Goal: Find contact information: Find contact information

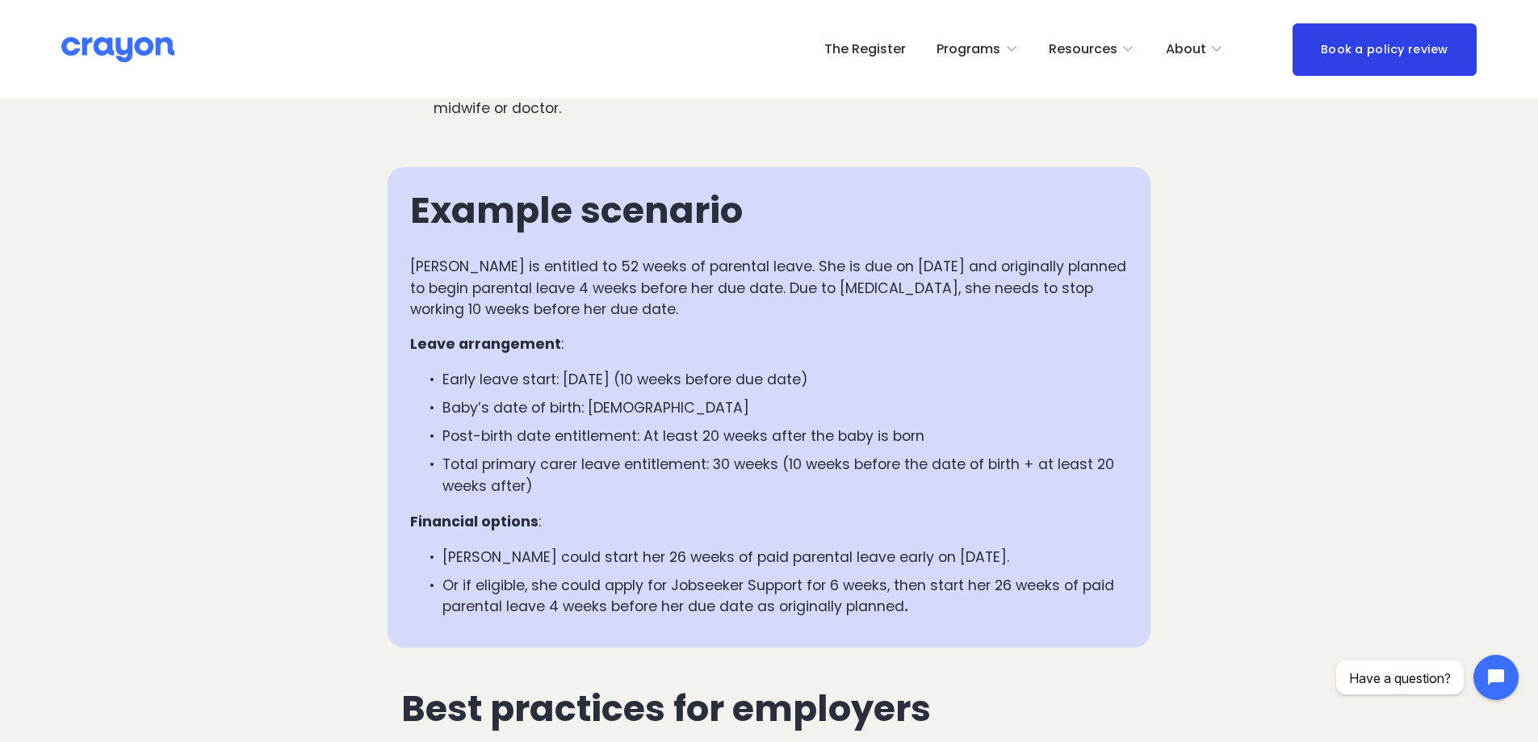
scroll to position [1695, 0]
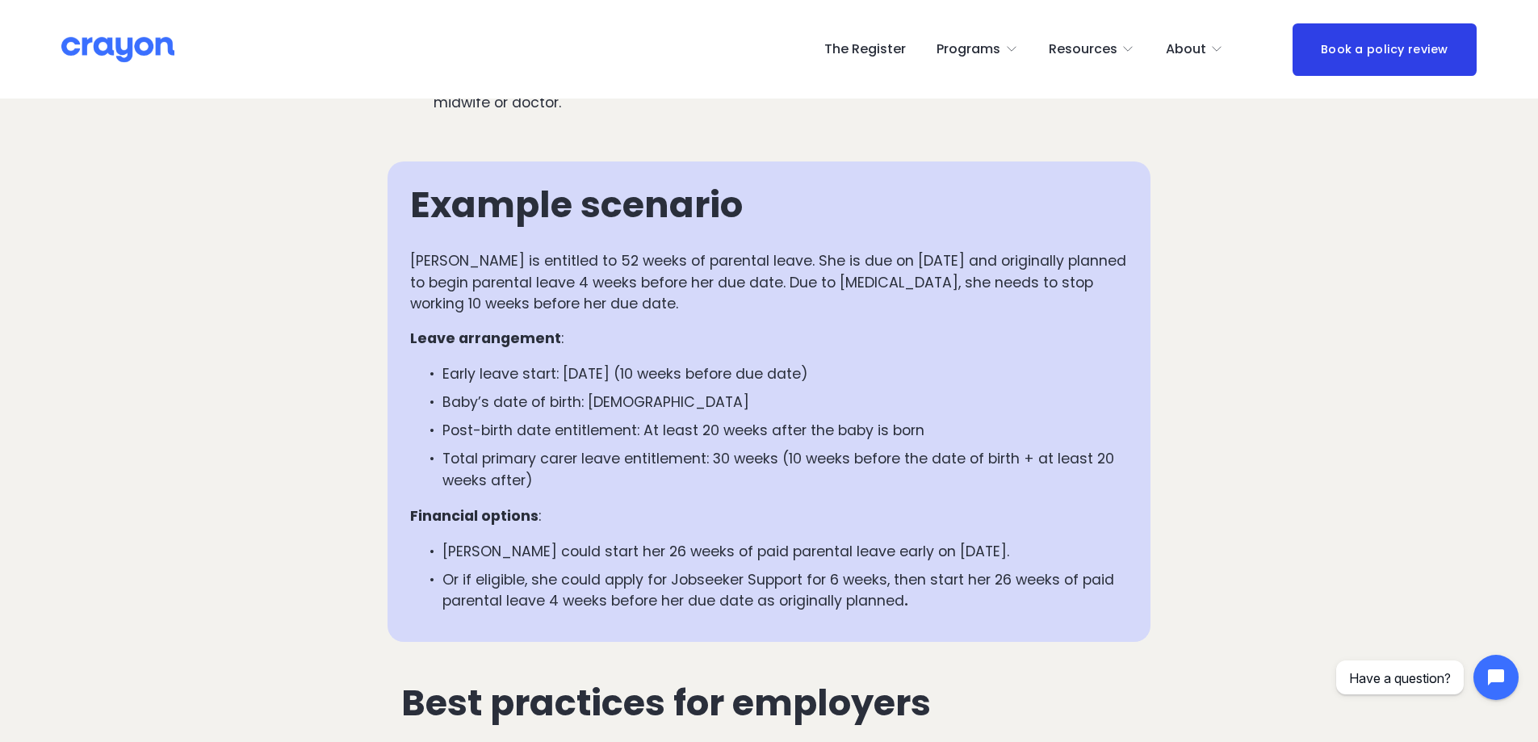
click at [649, 570] on p "Or if eligible, she could apply for Jobseeker Support for 6 weeks, then start h…" at bounding box center [784, 590] width 685 height 43
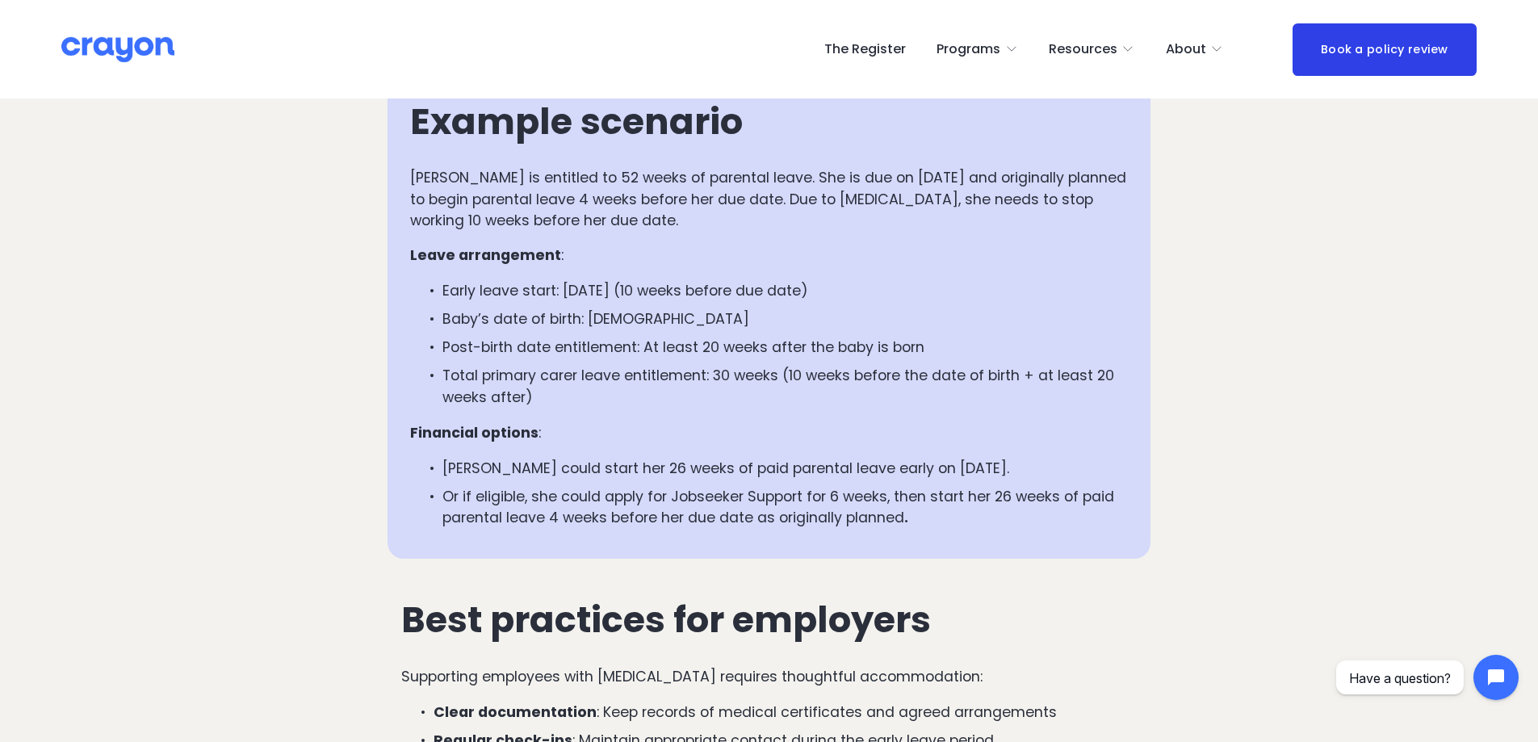
scroll to position [1857, 0]
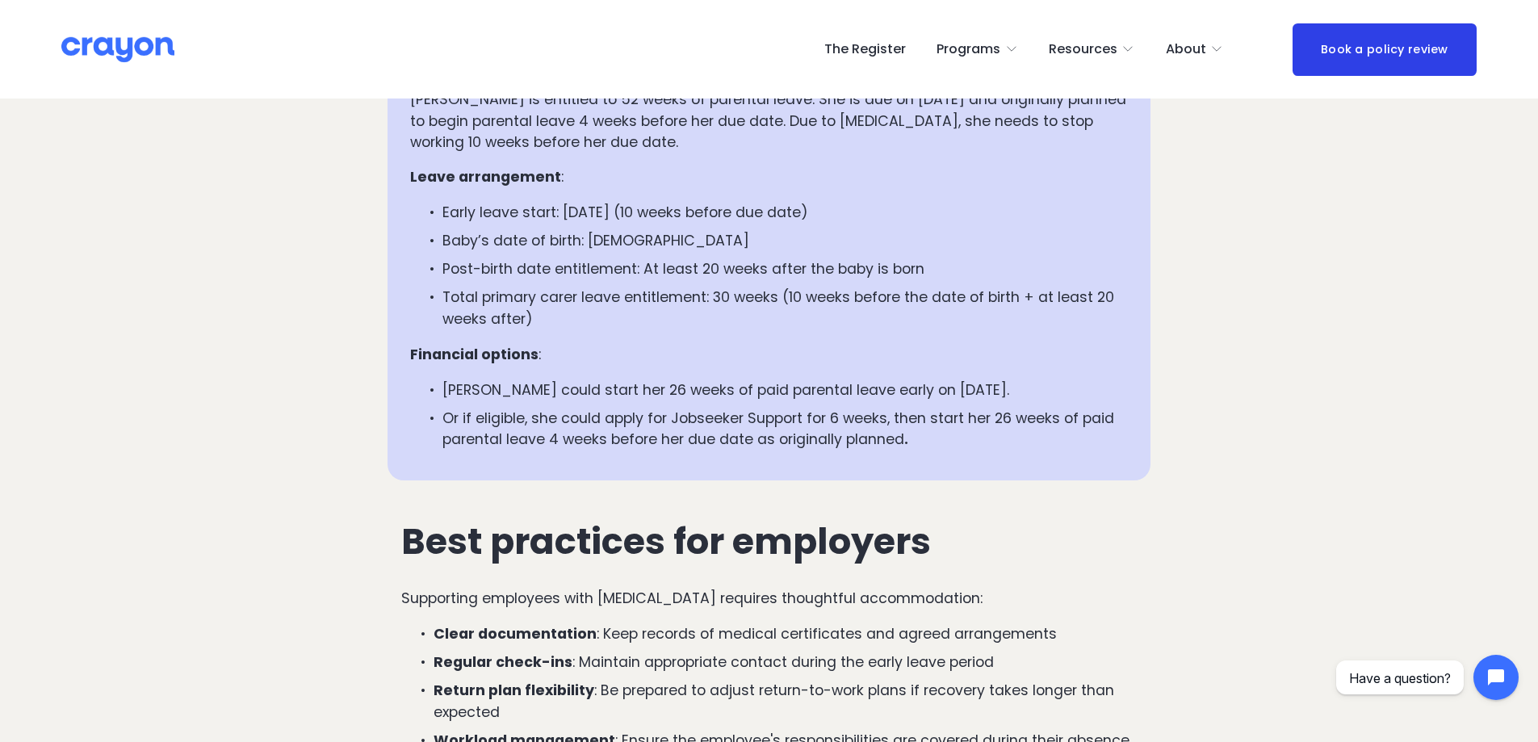
click at [675, 438] on p "Or if eligible, she could apply for Jobseeker Support for 6 weeks, then start h…" at bounding box center [784, 429] width 685 height 43
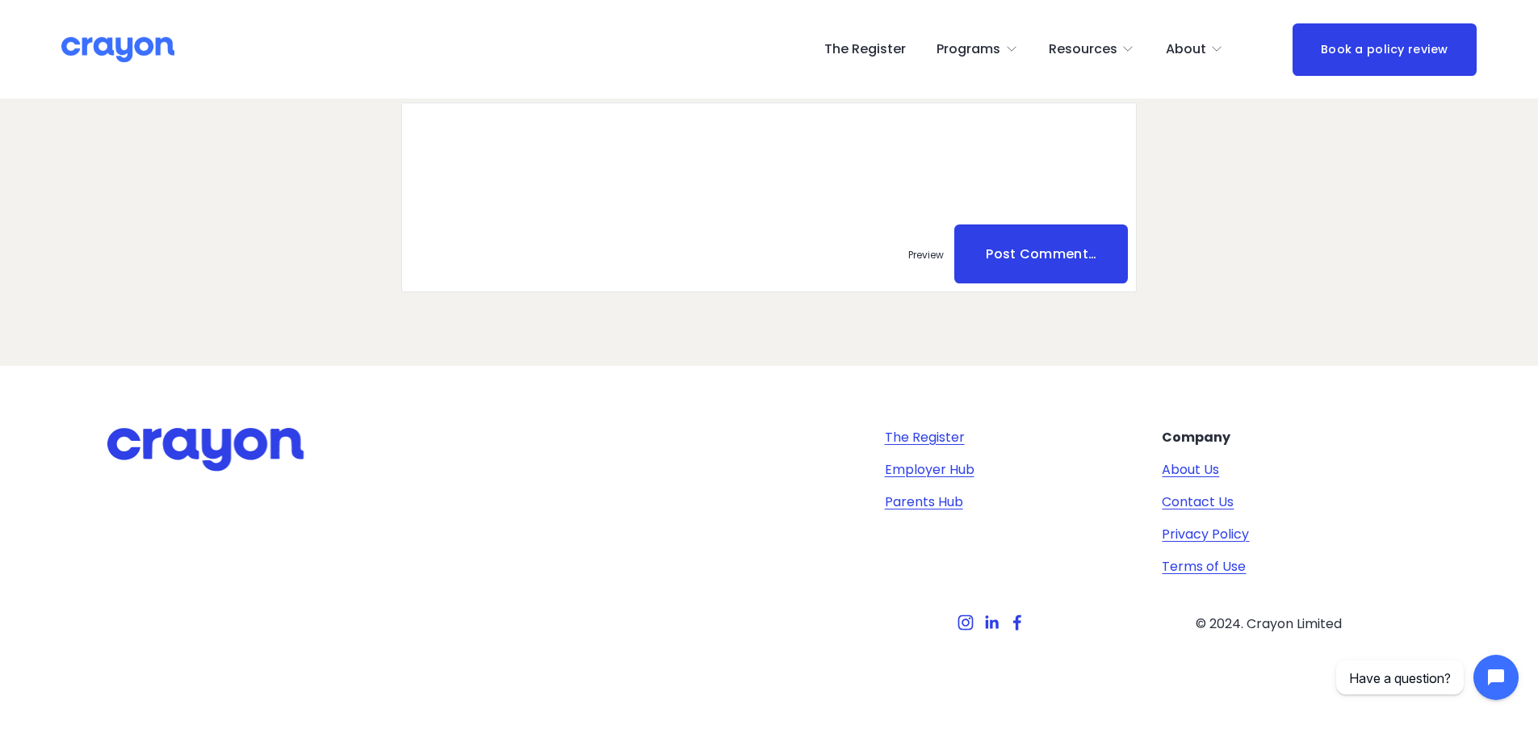
scroll to position [4050, 0]
click at [1212, 505] on link "Contact Us" at bounding box center [1198, 501] width 72 height 19
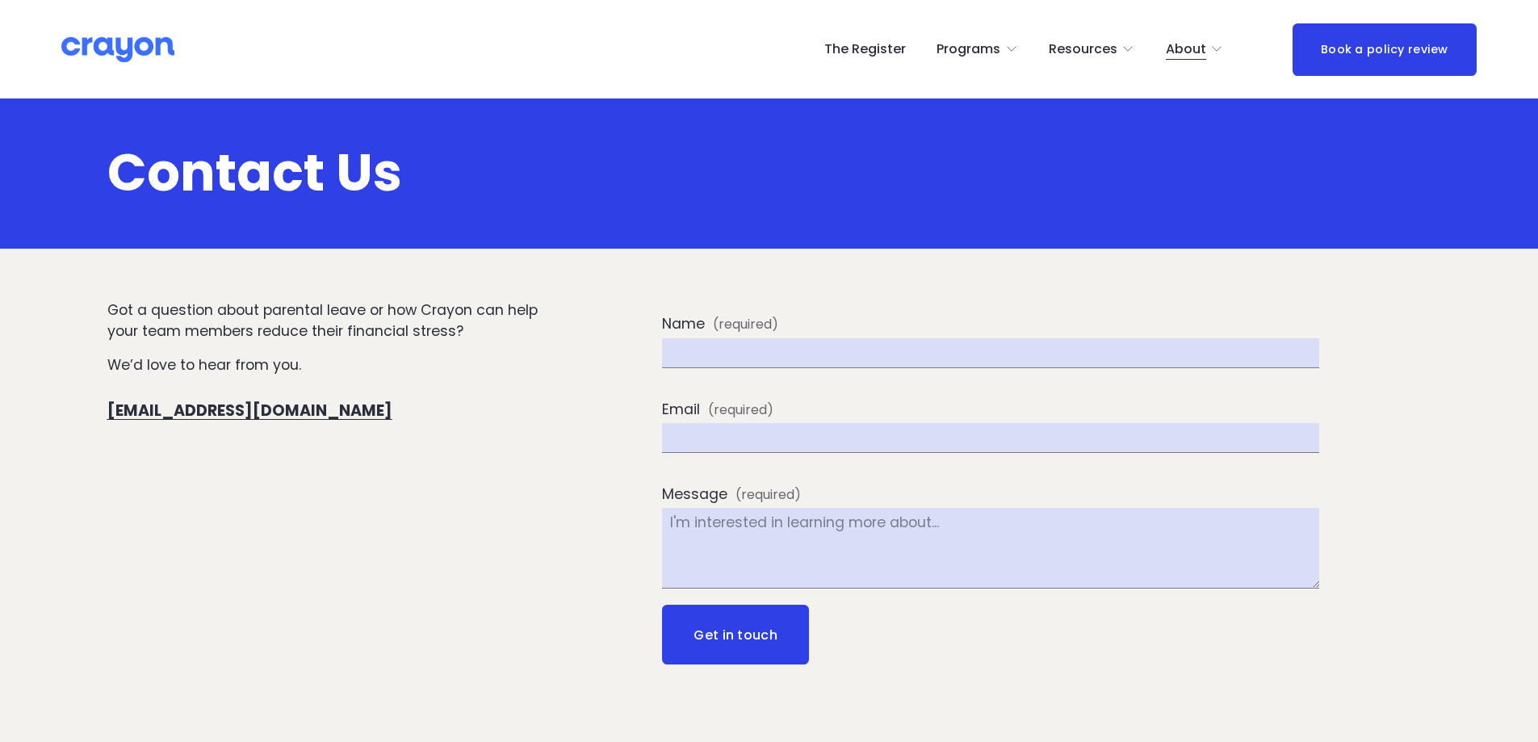
click at [385, 450] on div "Got a question about parental leave or how Crayon can help your team members re…" at bounding box center [769, 575] width 1538 height 551
click at [0, 0] on span "About Us" at bounding box center [0, 0] width 0 height 0
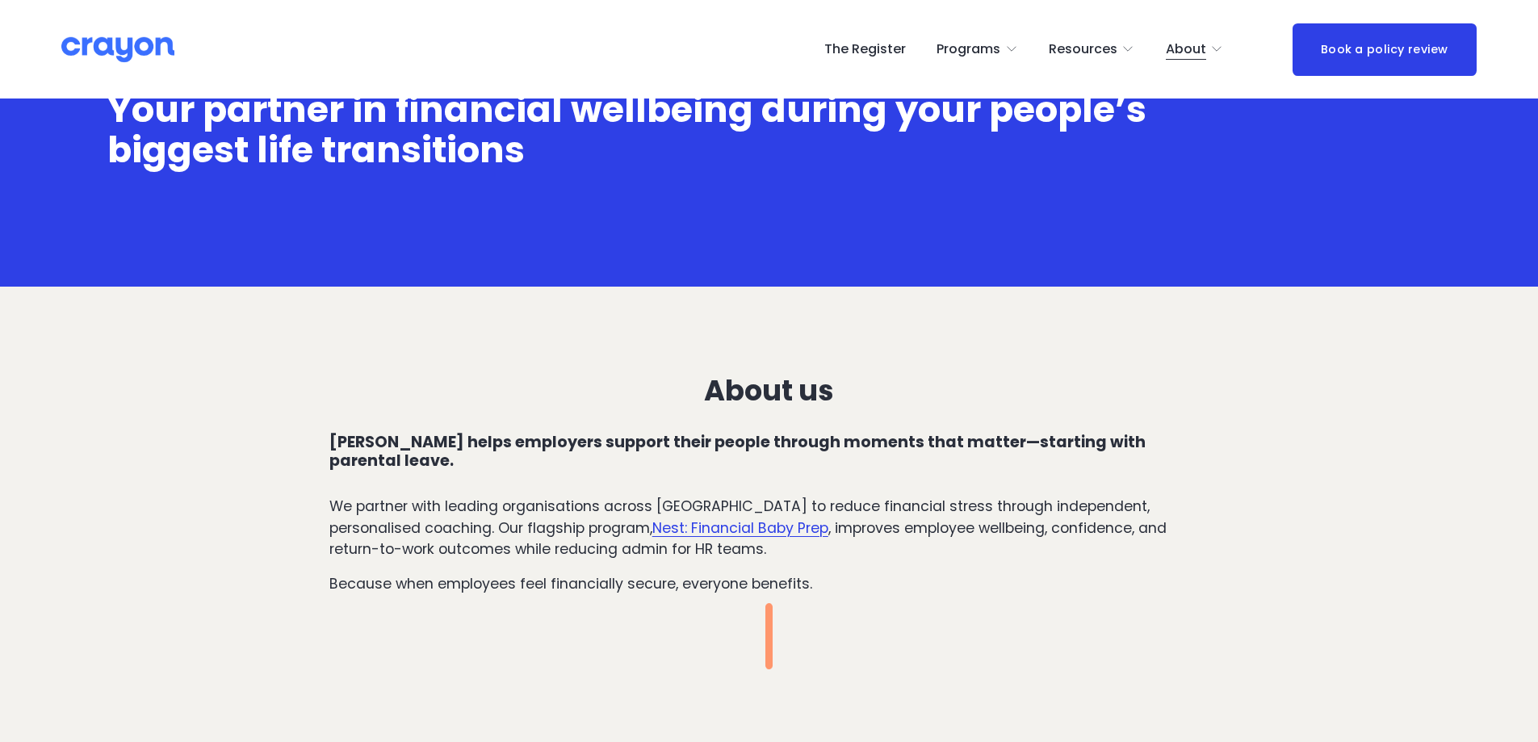
scroll to position [242, 0]
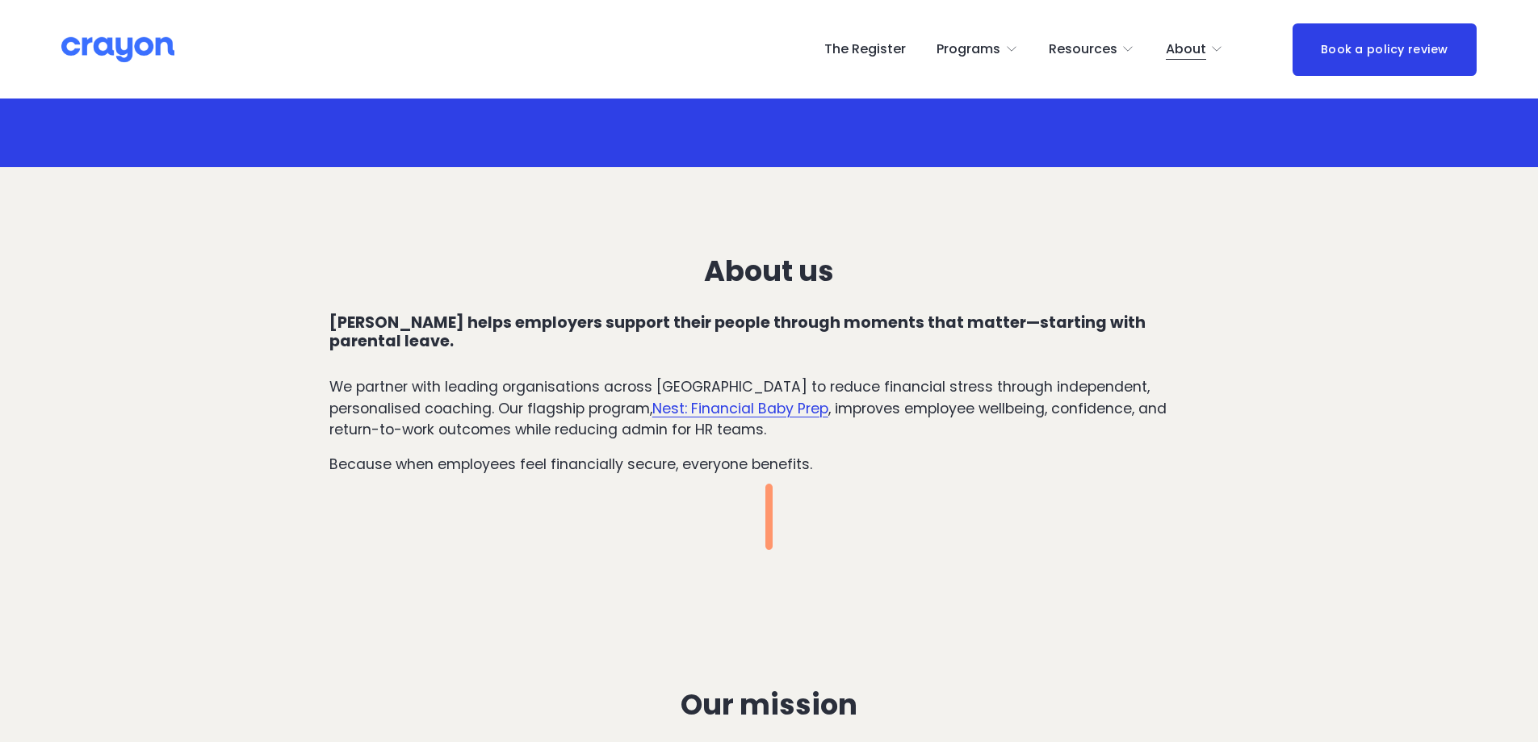
click at [444, 401] on p "We partner with leading organisations across New Zealand to reduce financial st…" at bounding box center [769, 408] width 880 height 64
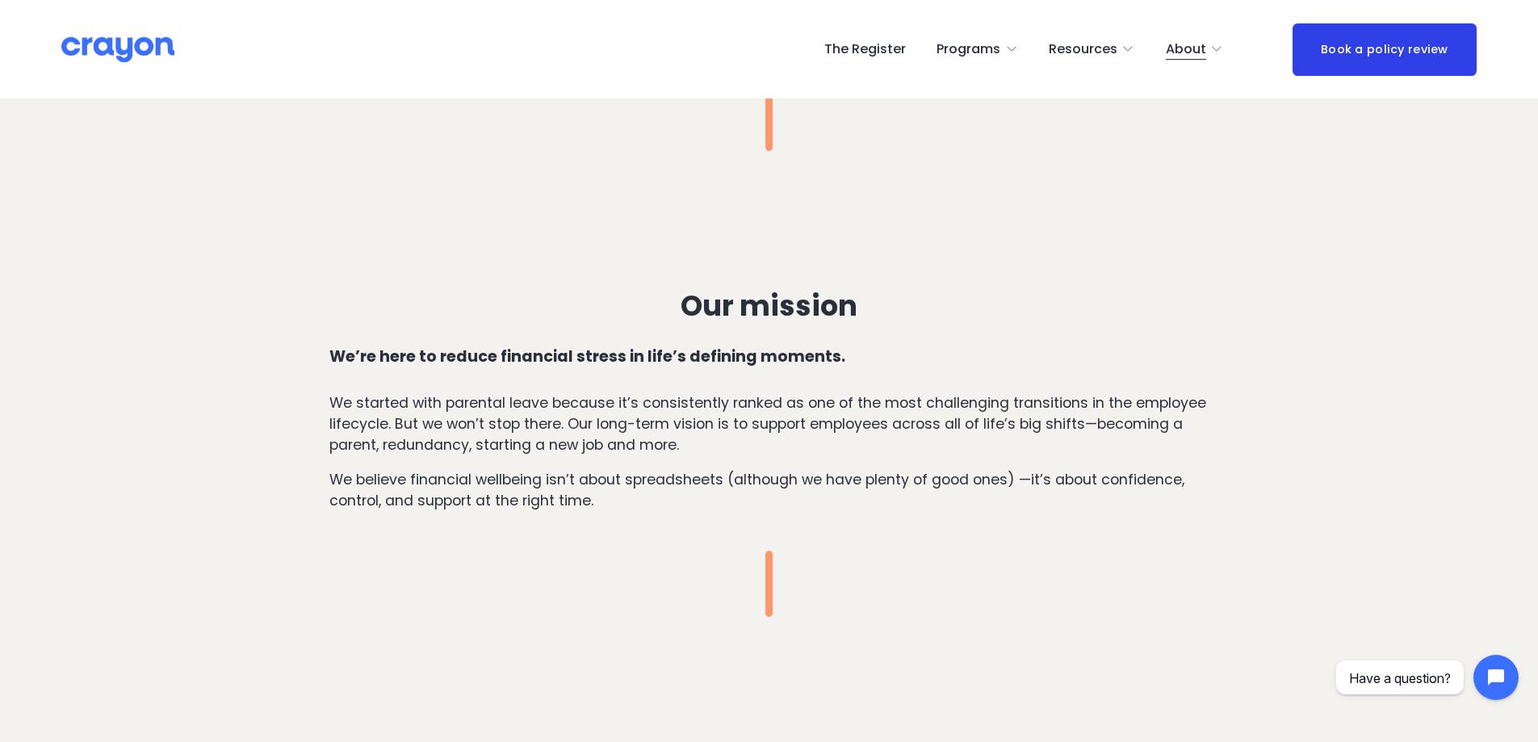
scroll to position [646, 0]
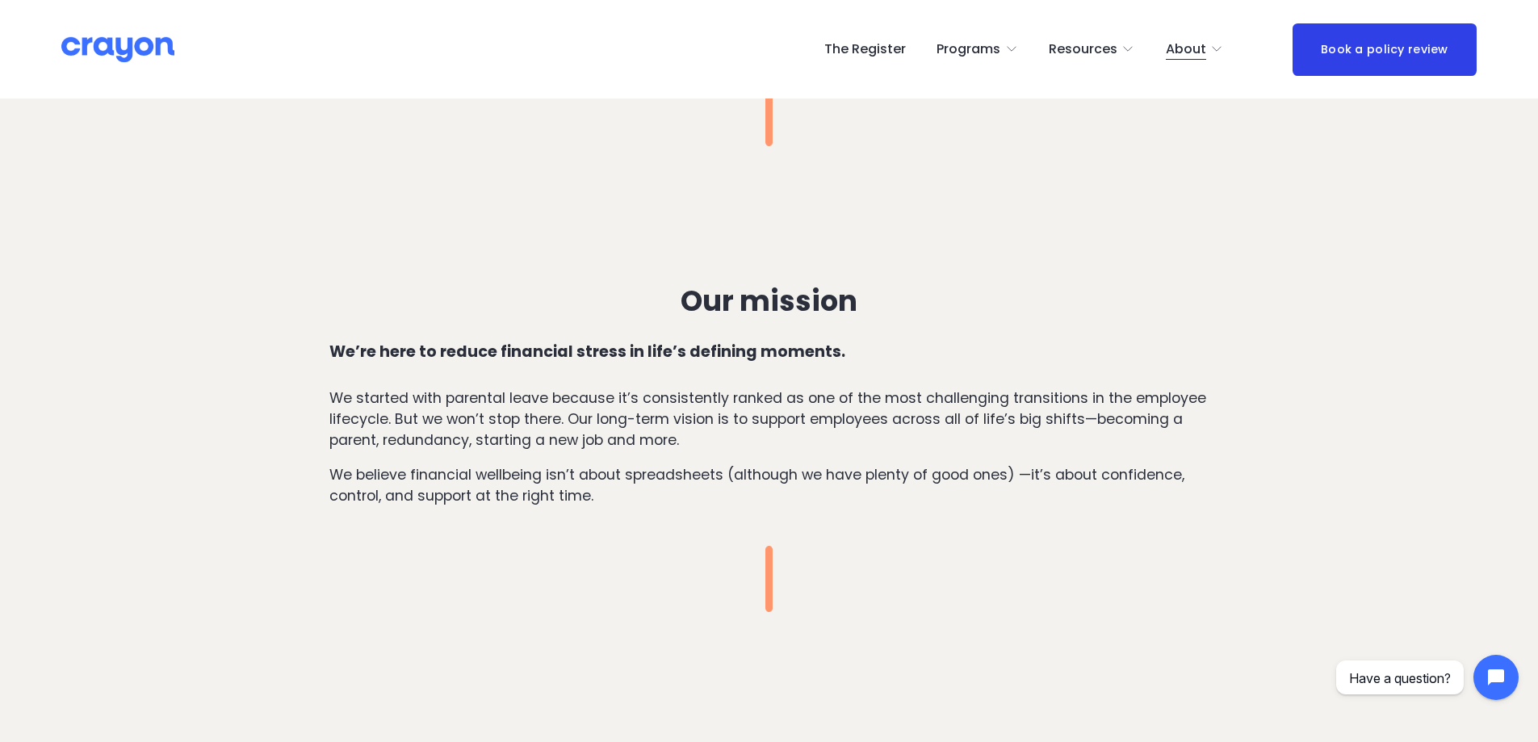
click at [608, 484] on p "We believe financial wellbeing isn’t about spreadsheets (although we have plent…" at bounding box center [769, 485] width 880 height 43
click at [802, 402] on p "We started with parental leave because it’s consistently ranked as one of the m…" at bounding box center [769, 420] width 880 height 64
